Goal: Information Seeking & Learning: Learn about a topic

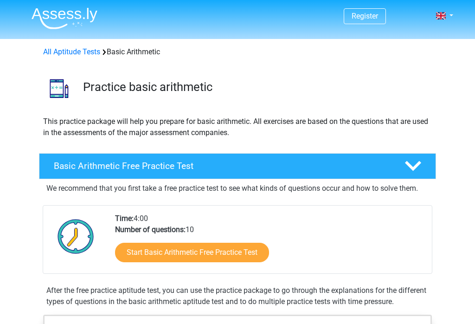
click at [161, 249] on link "Start Basic Arithmetic Free Practice Test" at bounding box center [192, 251] width 154 height 19
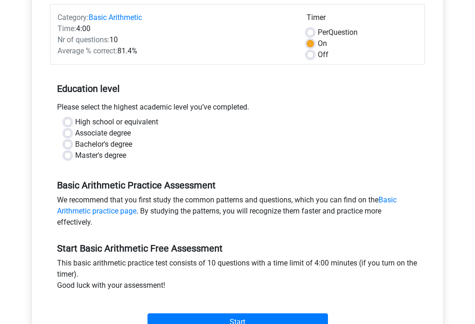
scroll to position [113, 0]
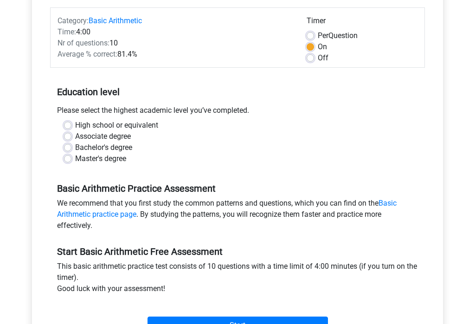
click at [75, 122] on label "High school or equivalent" at bounding box center [116, 125] width 83 height 11
click at [64, 122] on input "High school or equivalent" at bounding box center [67, 124] width 7 height 9
radio input "true"
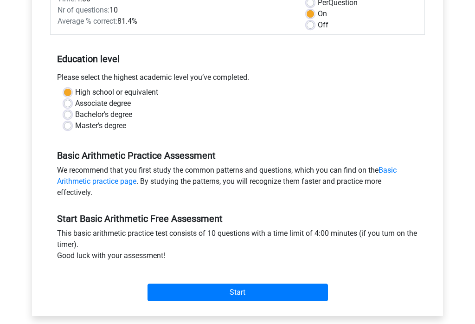
scroll to position [156, 0]
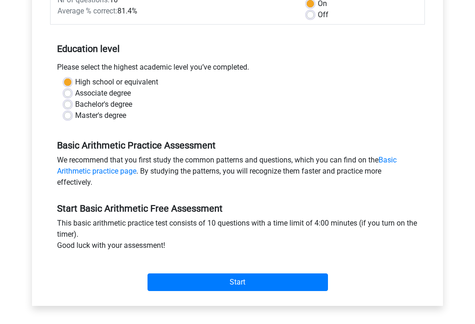
click at [183, 279] on input "Start" at bounding box center [237, 283] width 180 height 18
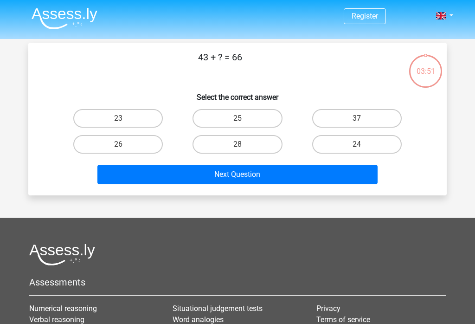
click at [120, 114] on label "23" at bounding box center [117, 118] width 89 height 19
click at [120, 118] on input "23" at bounding box center [121, 121] width 6 height 6
radio input "true"
click at [170, 174] on button "Next Question" at bounding box center [237, 174] width 280 height 19
click at [390, 137] on label "5" at bounding box center [356, 144] width 89 height 19
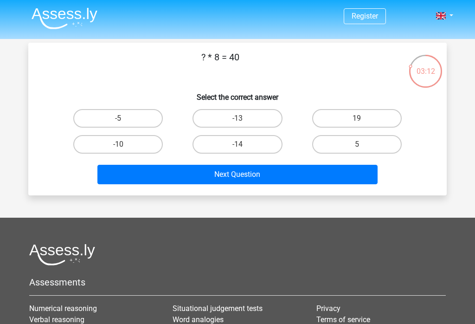
click at [363, 144] on input "5" at bounding box center [360, 147] width 6 height 6
radio input "true"
click at [176, 172] on button "Next Question" at bounding box center [237, 174] width 280 height 19
